Goal: Task Accomplishment & Management: Complete application form

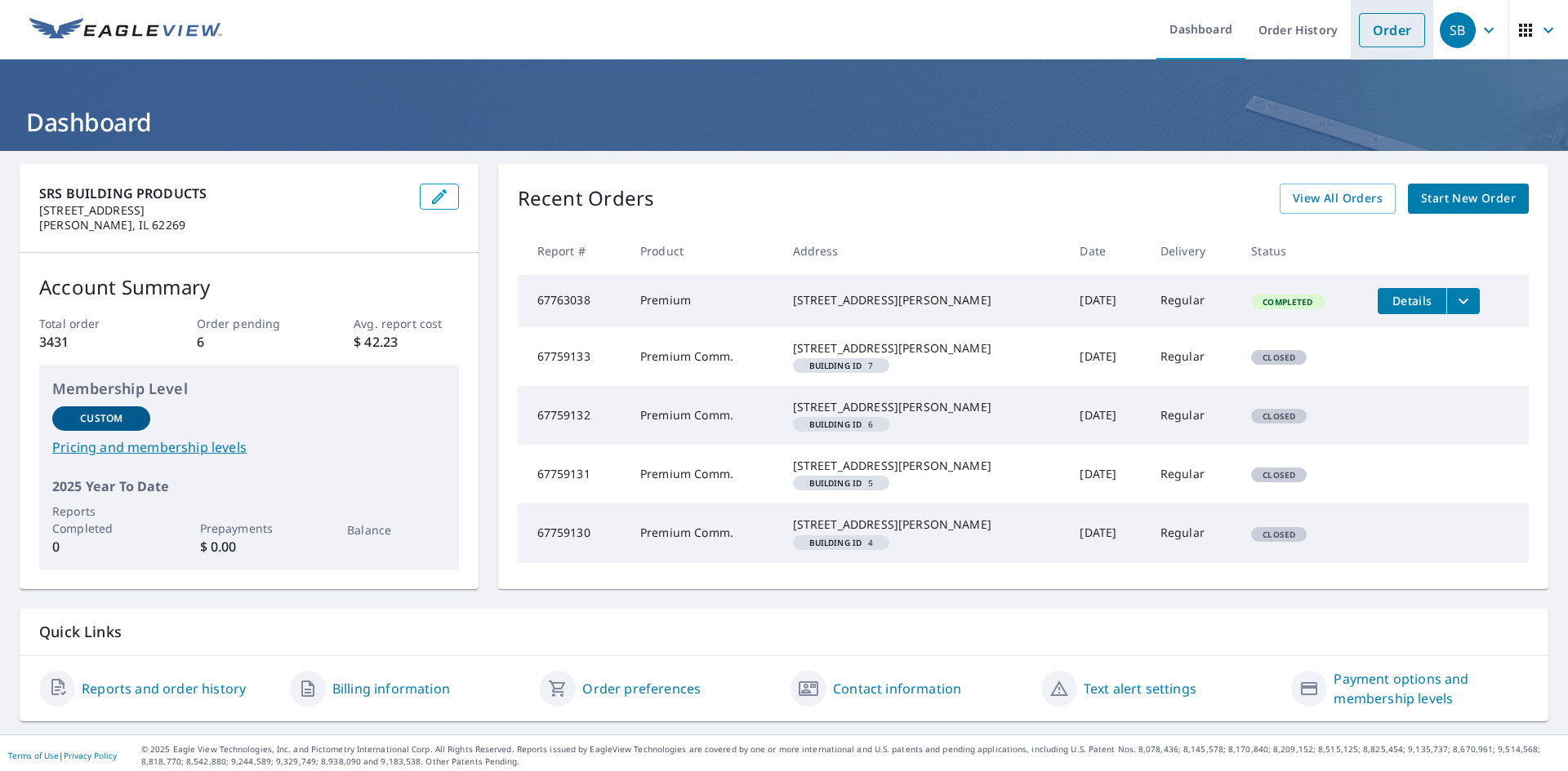
click at [1390, 33] on link "Order" at bounding box center [1392, 30] width 66 height 35
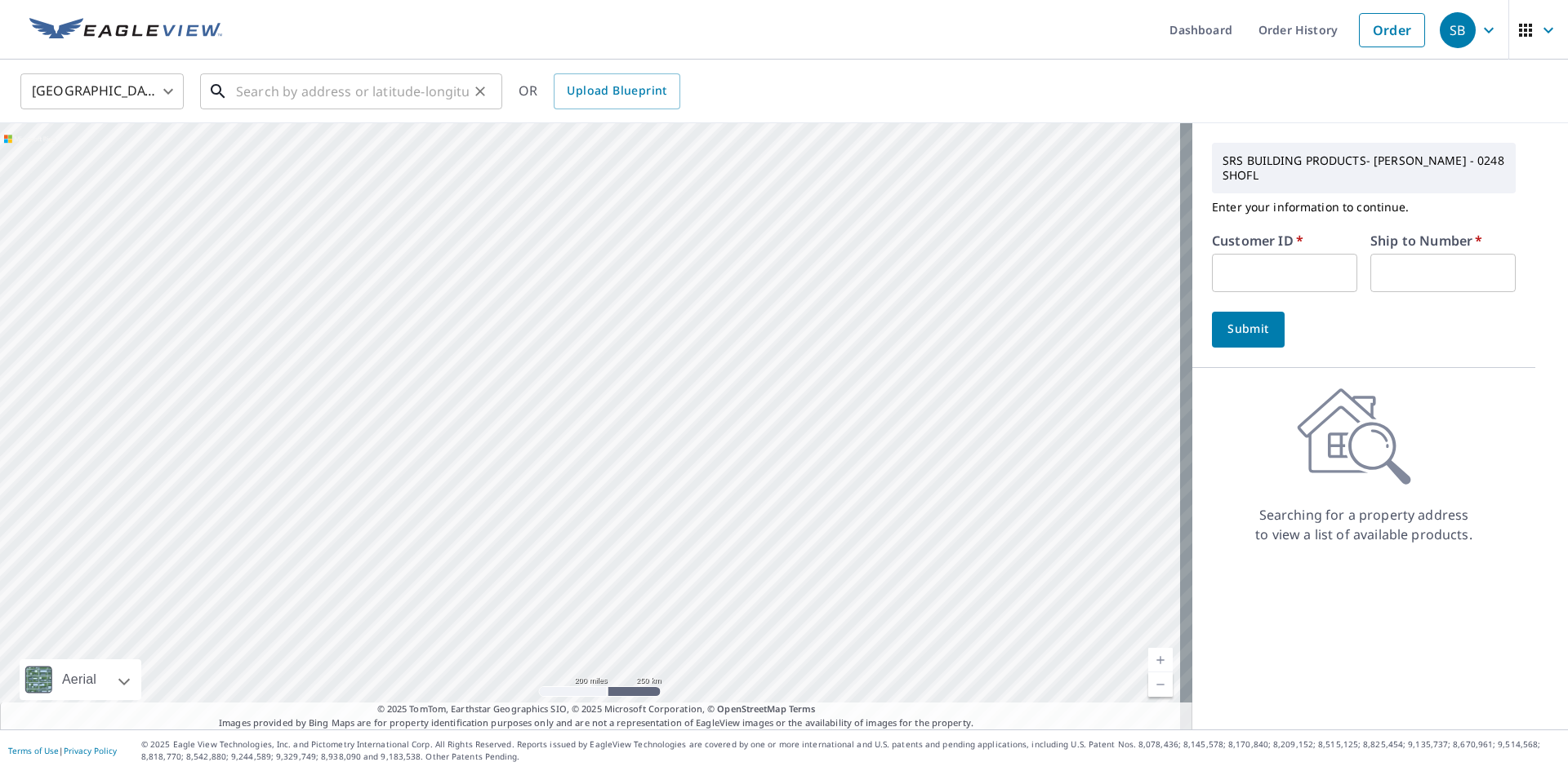
click at [310, 83] on input "text" at bounding box center [352, 91] width 233 height 46
type input "7"
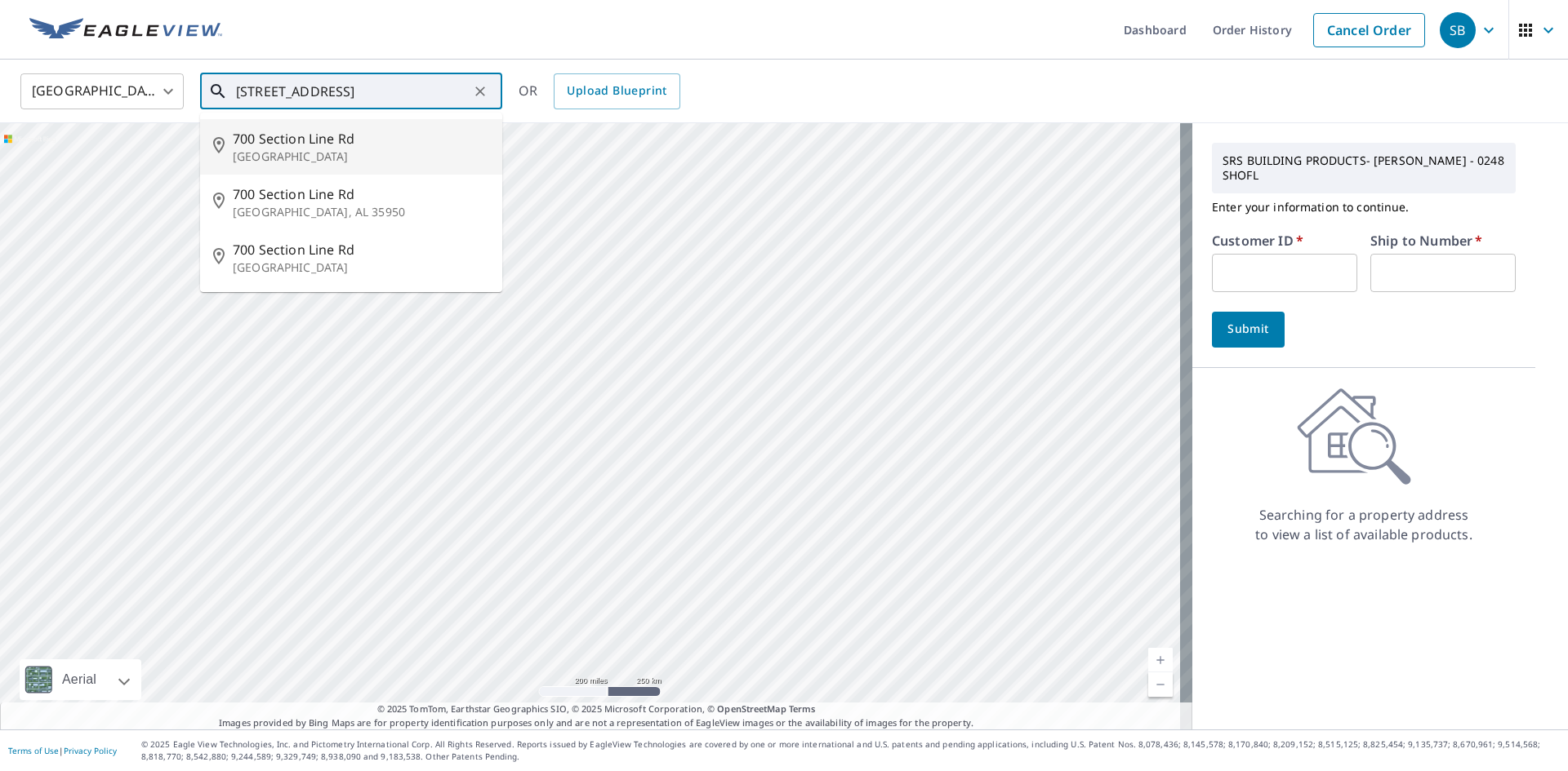
click at [307, 141] on span "700 Section Line Rd" at bounding box center [361, 138] width 256 height 20
type input "[STREET_ADDRESS]"
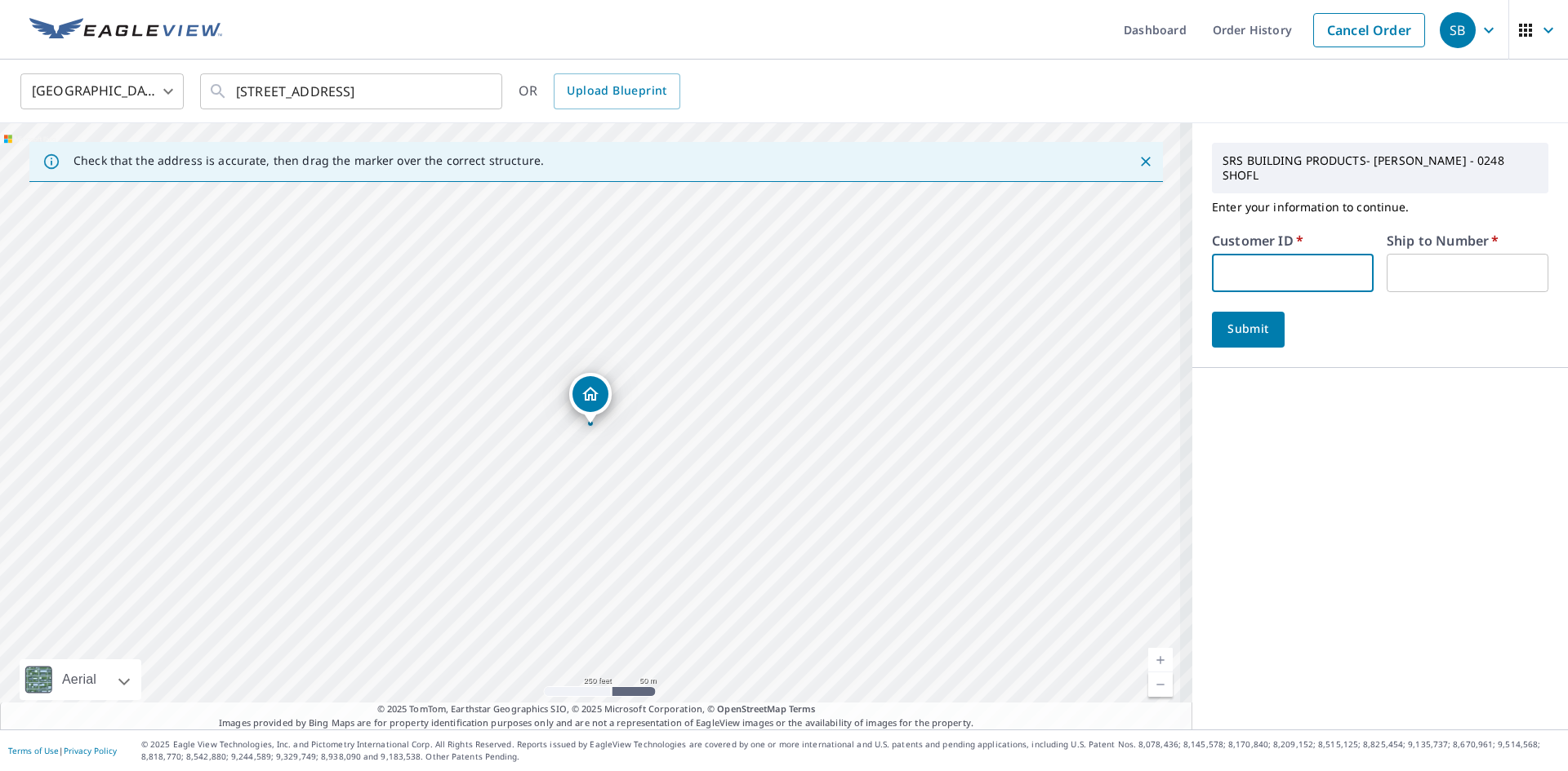
click at [1302, 254] on input "text" at bounding box center [1292, 273] width 162 height 38
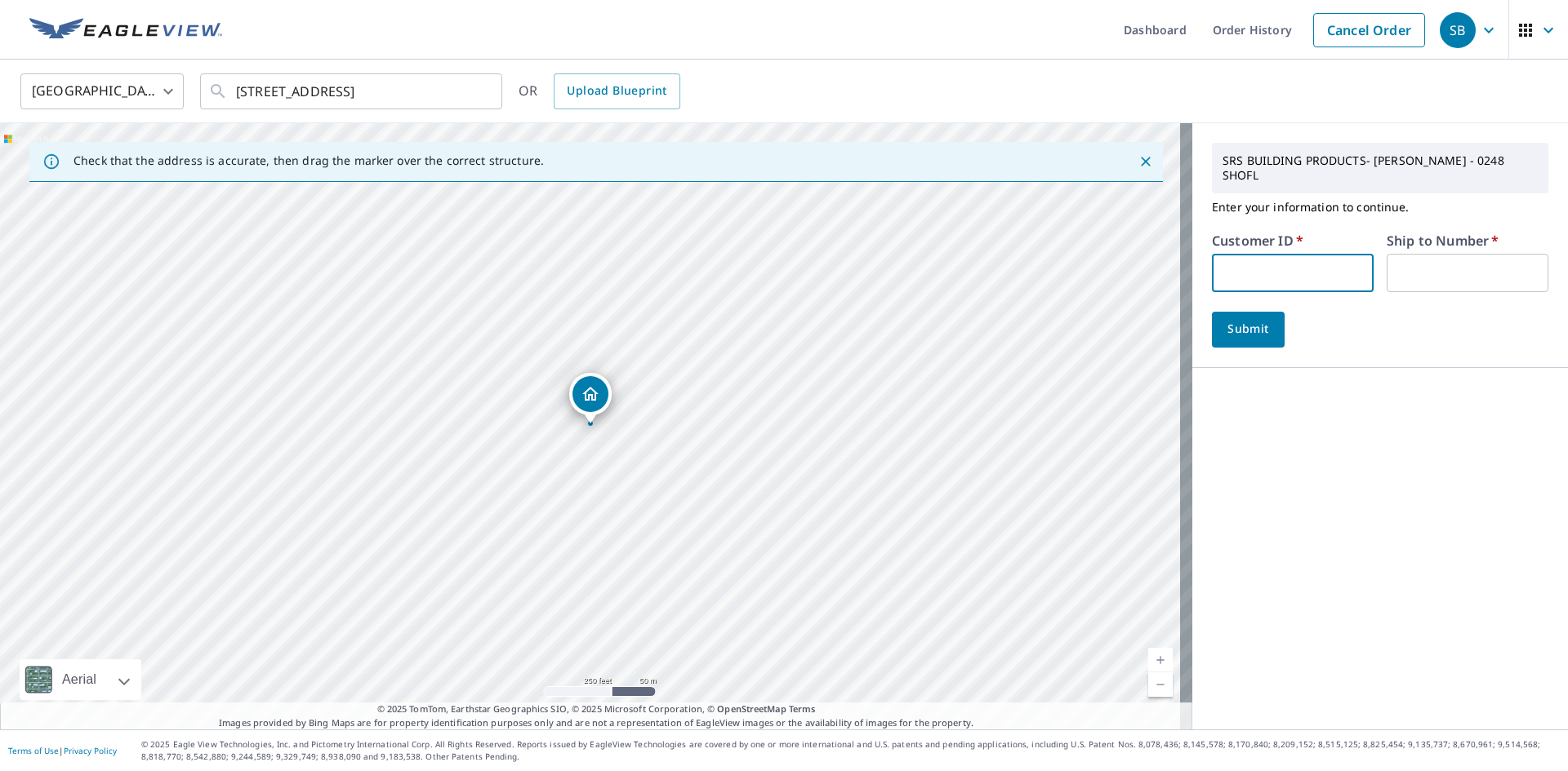
type input "TOM248"
drag, startPoint x: 1367, startPoint y: 264, endPoint x: 1392, endPoint y: 258, distance: 25.7
click at [1382, 259] on div "Customer ID   * TOM248 ​ Ship to Number   * ​" at bounding box center [1379, 263] width 336 height 58
click at [1396, 258] on input "text" at bounding box center [1467, 273] width 162 height 38
type input "1"
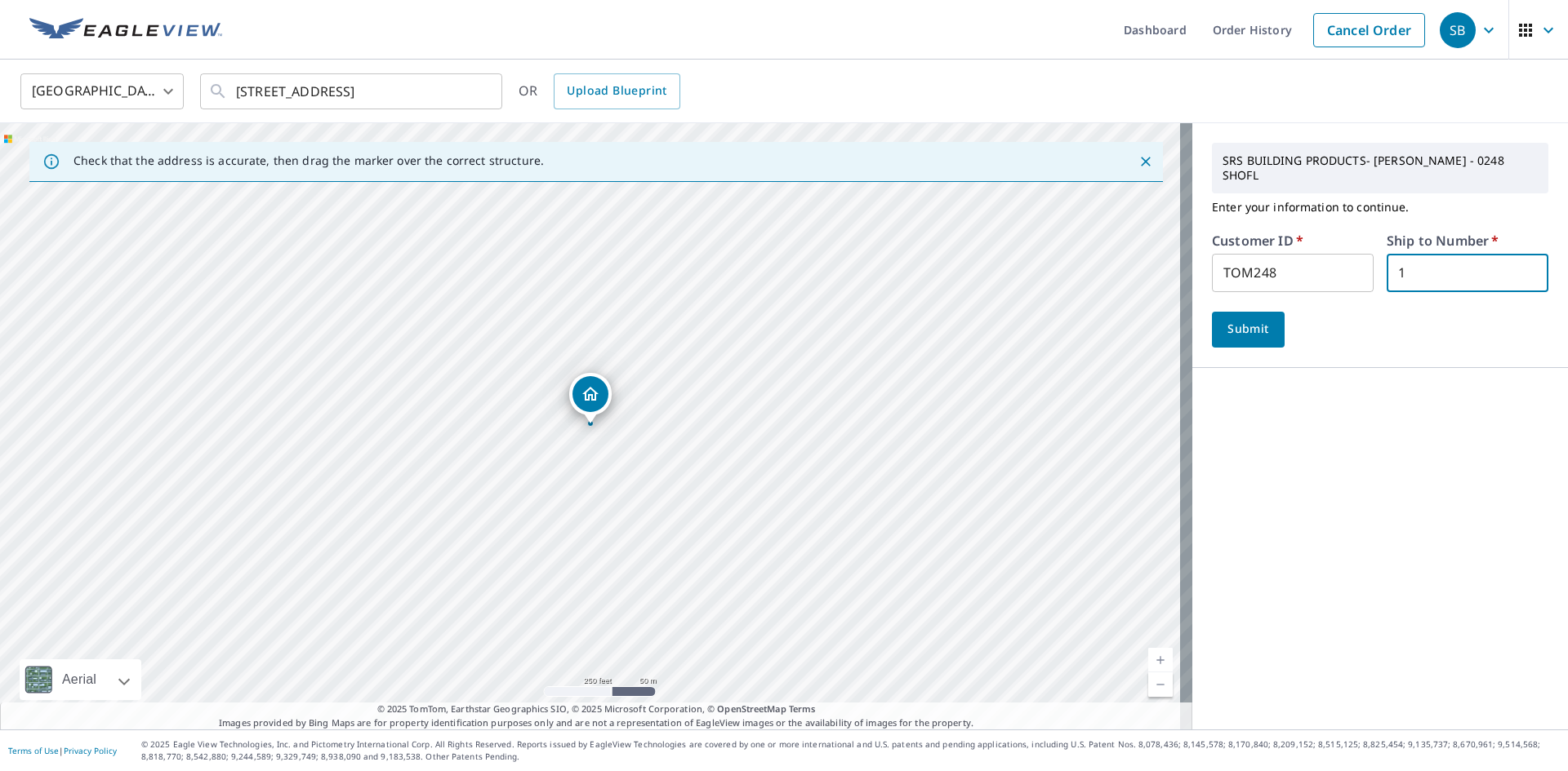
click at [1235, 321] on span "Submit" at bounding box center [1248, 329] width 47 height 21
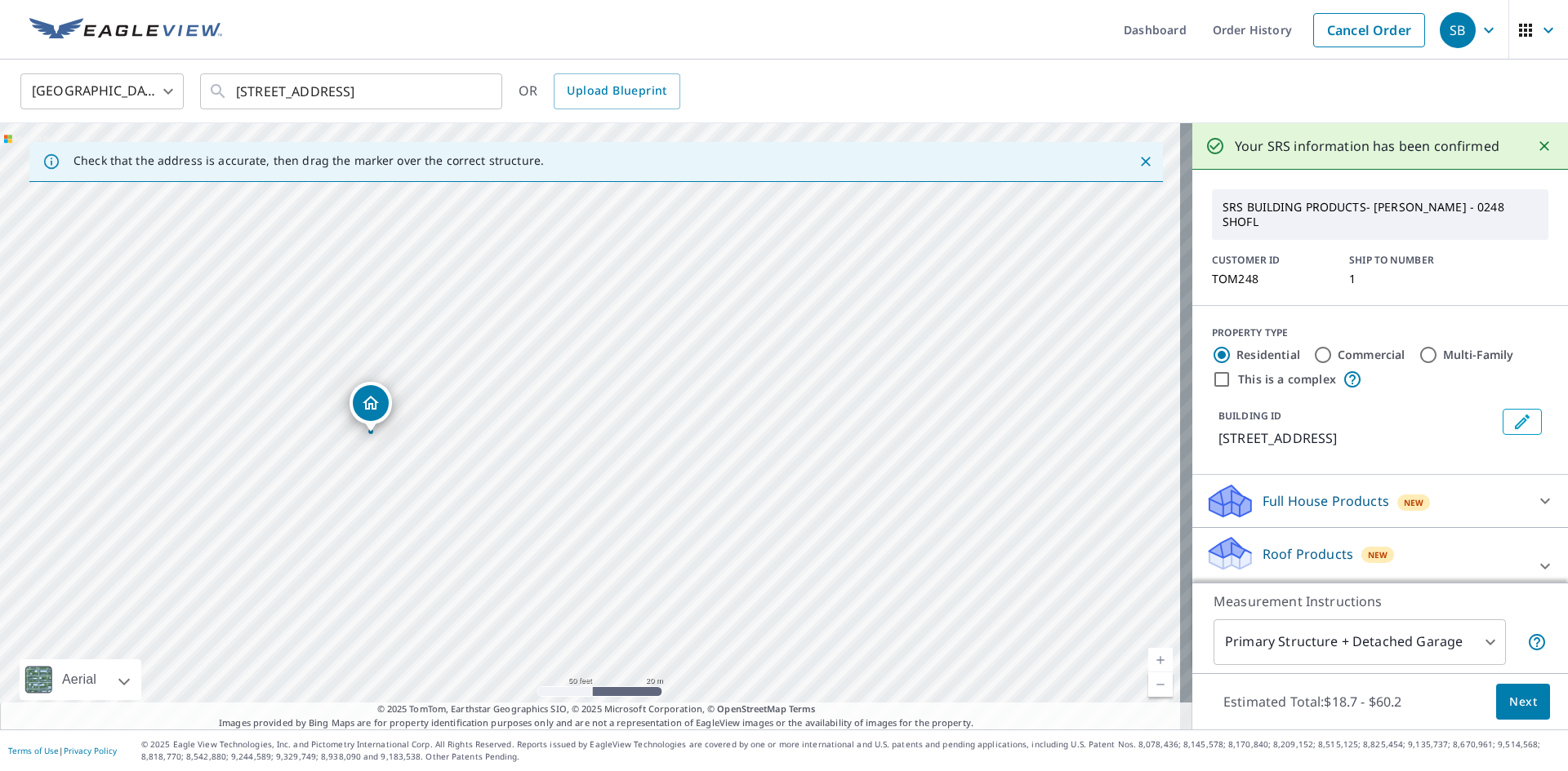
click at [1509, 692] on span "Next" at bounding box center [1523, 703] width 28 height 21
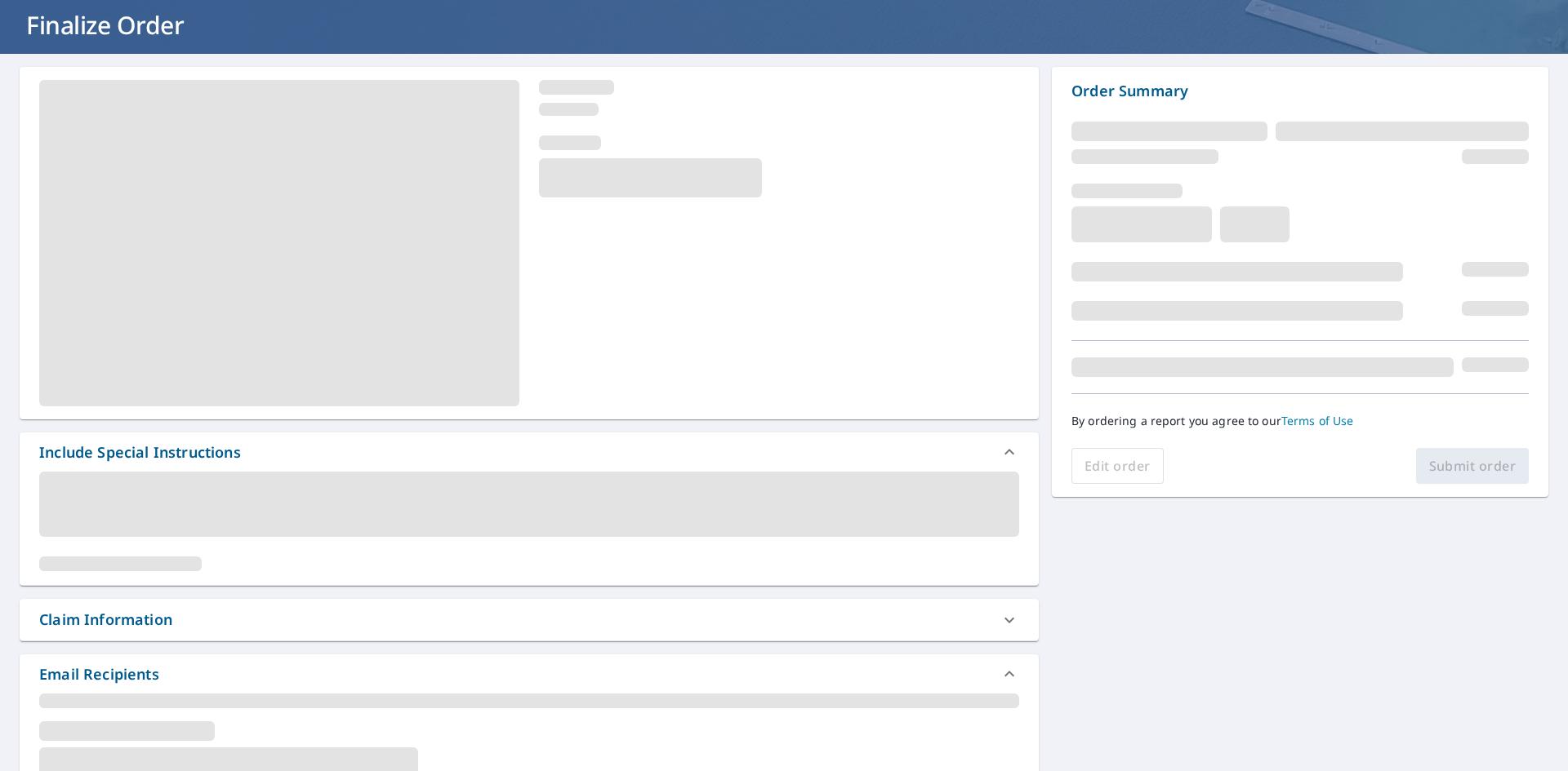
scroll to position [245, 0]
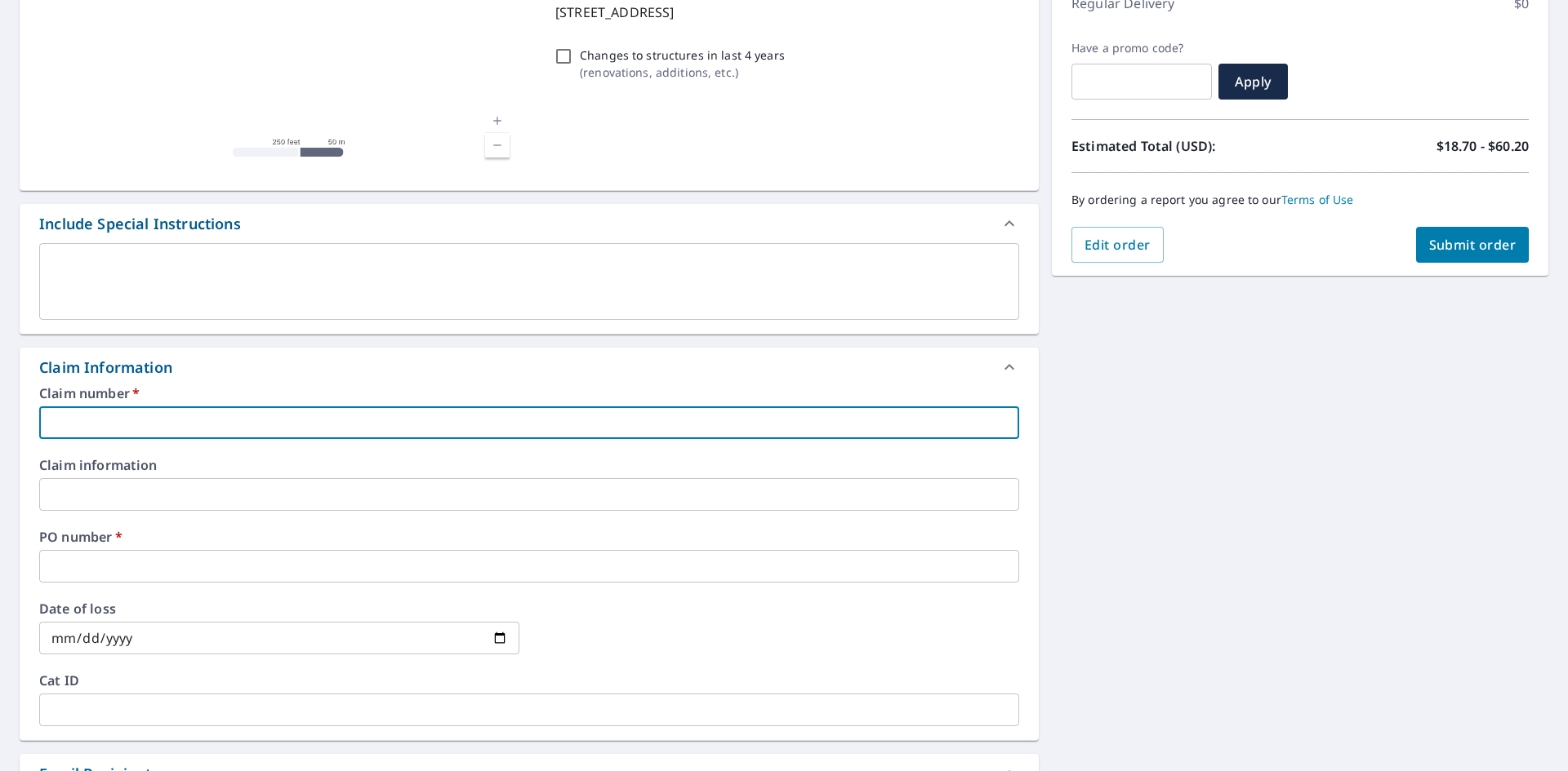
click at [115, 422] on input "text" at bounding box center [528, 423] width 980 height 33
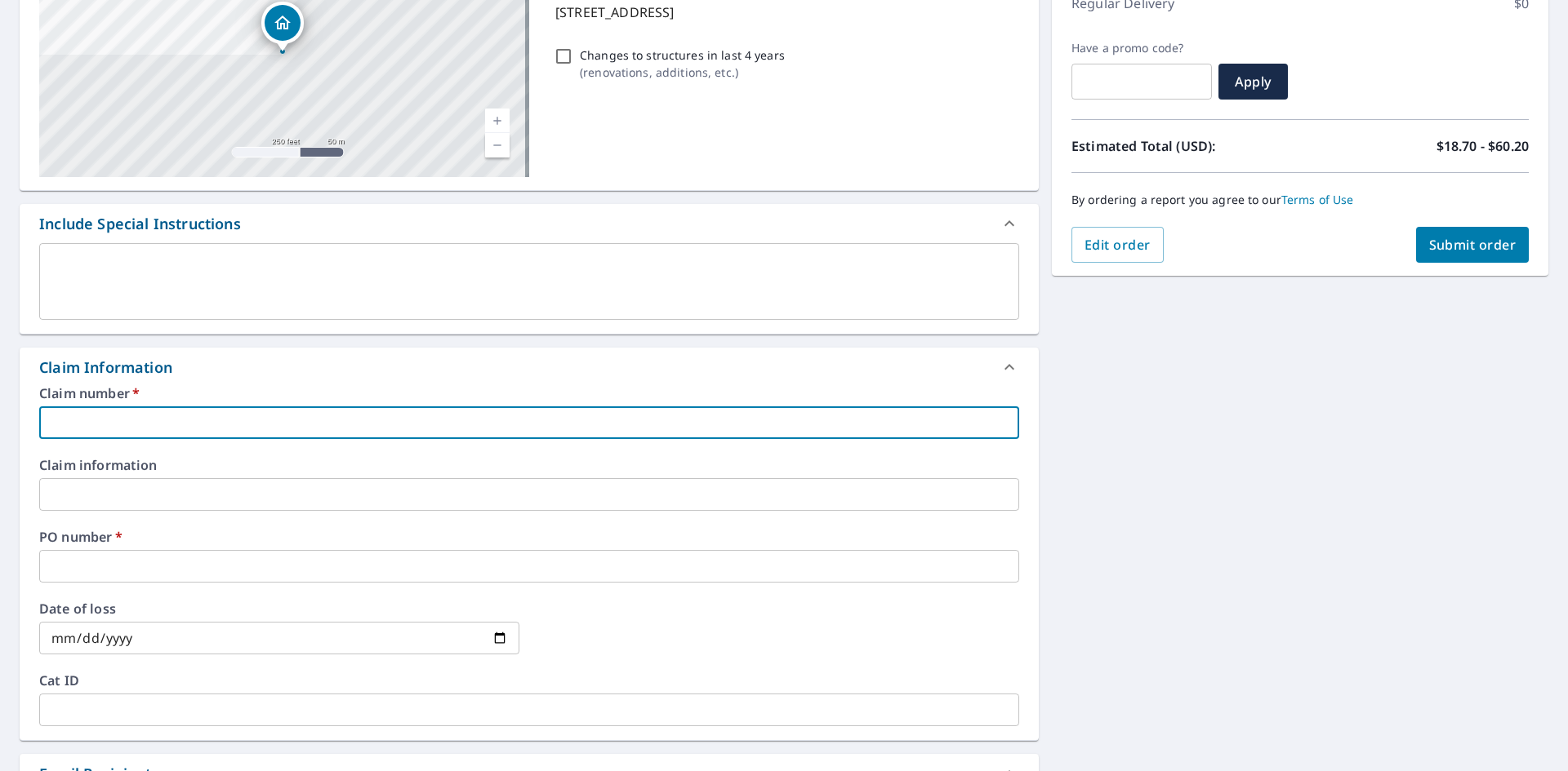
type input "TOM248"
checkbox input "true"
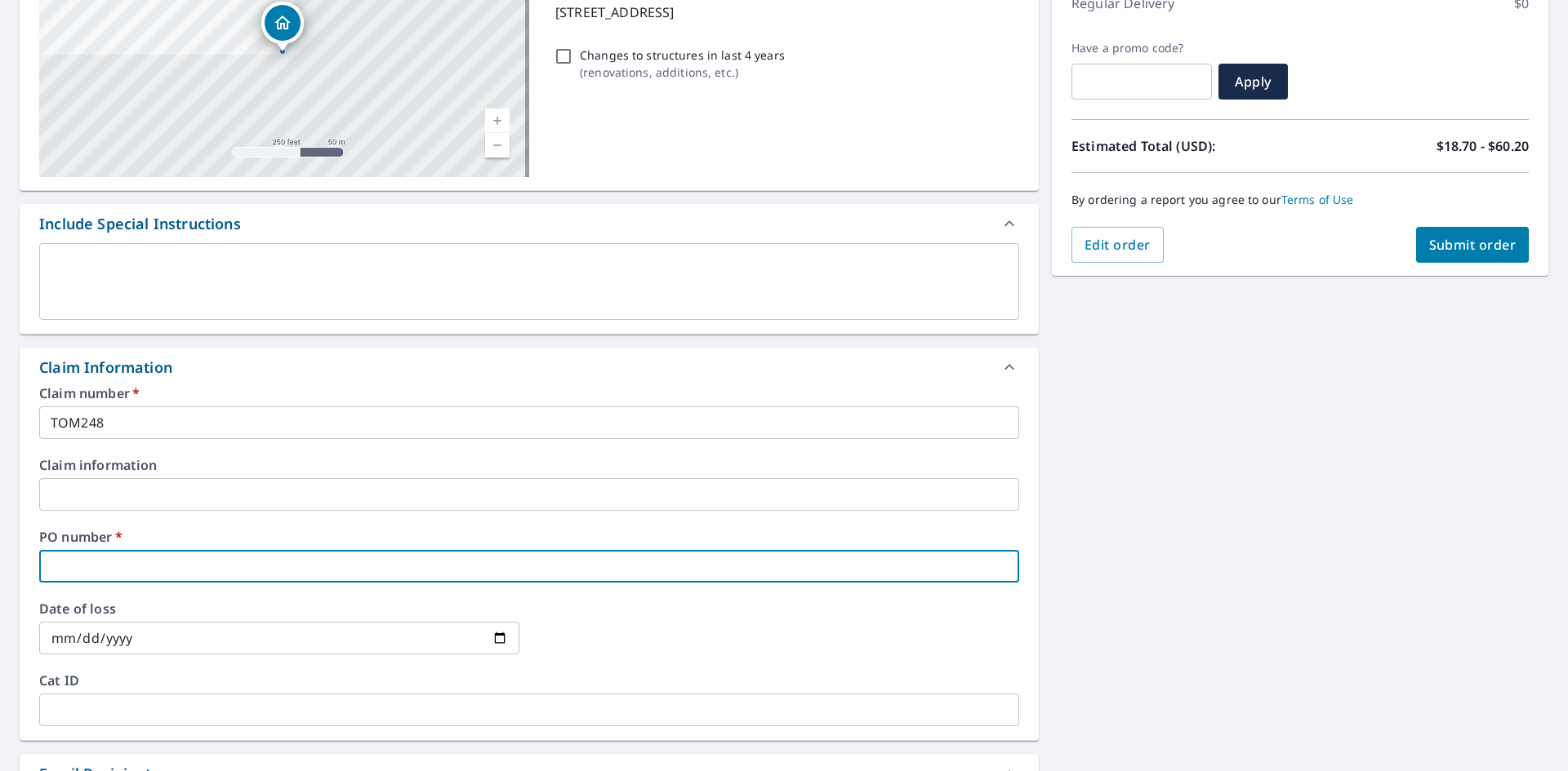
click at [80, 554] on input "text" at bounding box center [528, 566] width 980 height 33
type input "TOM248"
checkbox input "true"
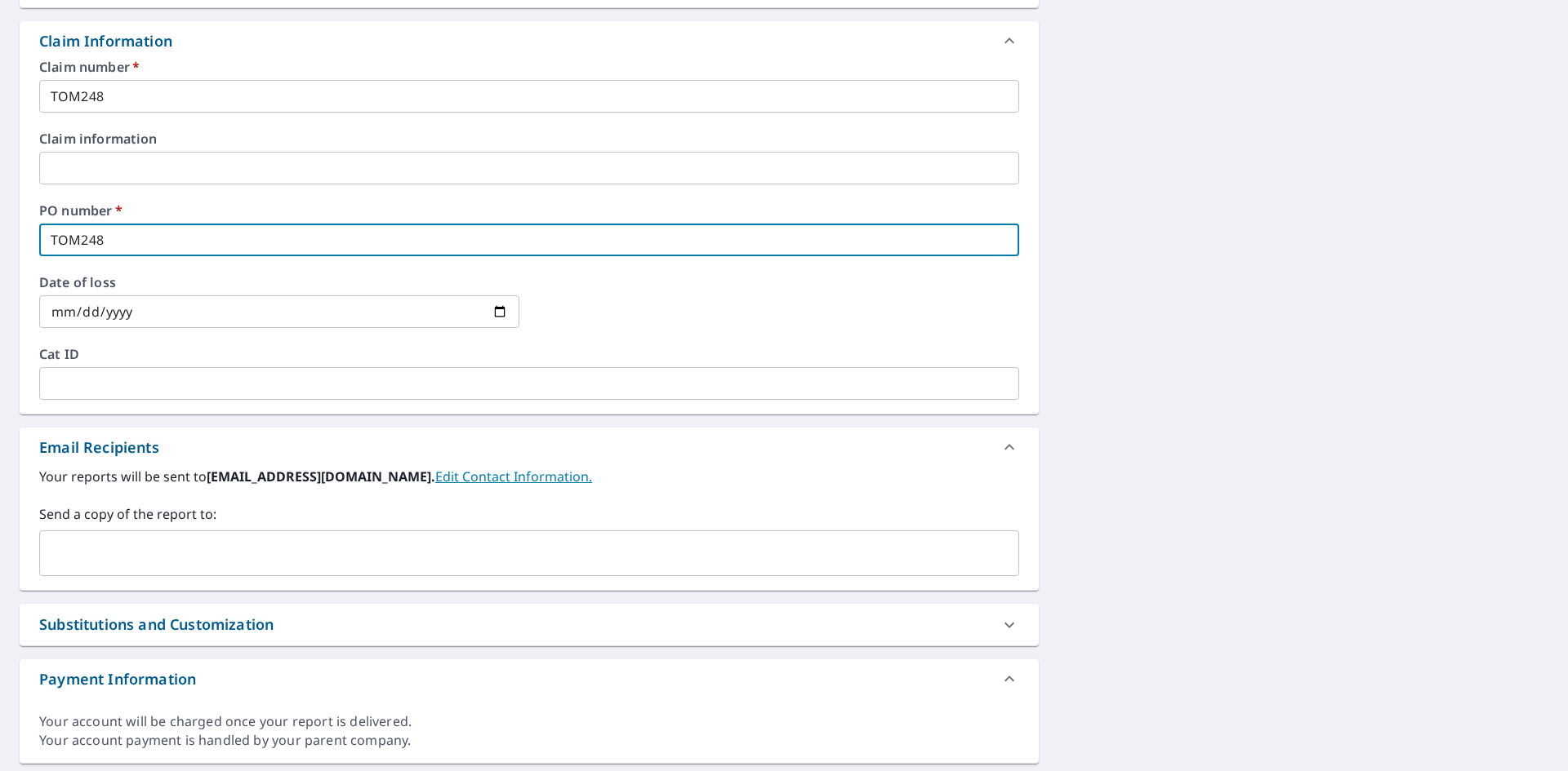
click at [138, 557] on input "text" at bounding box center [517, 553] width 941 height 31
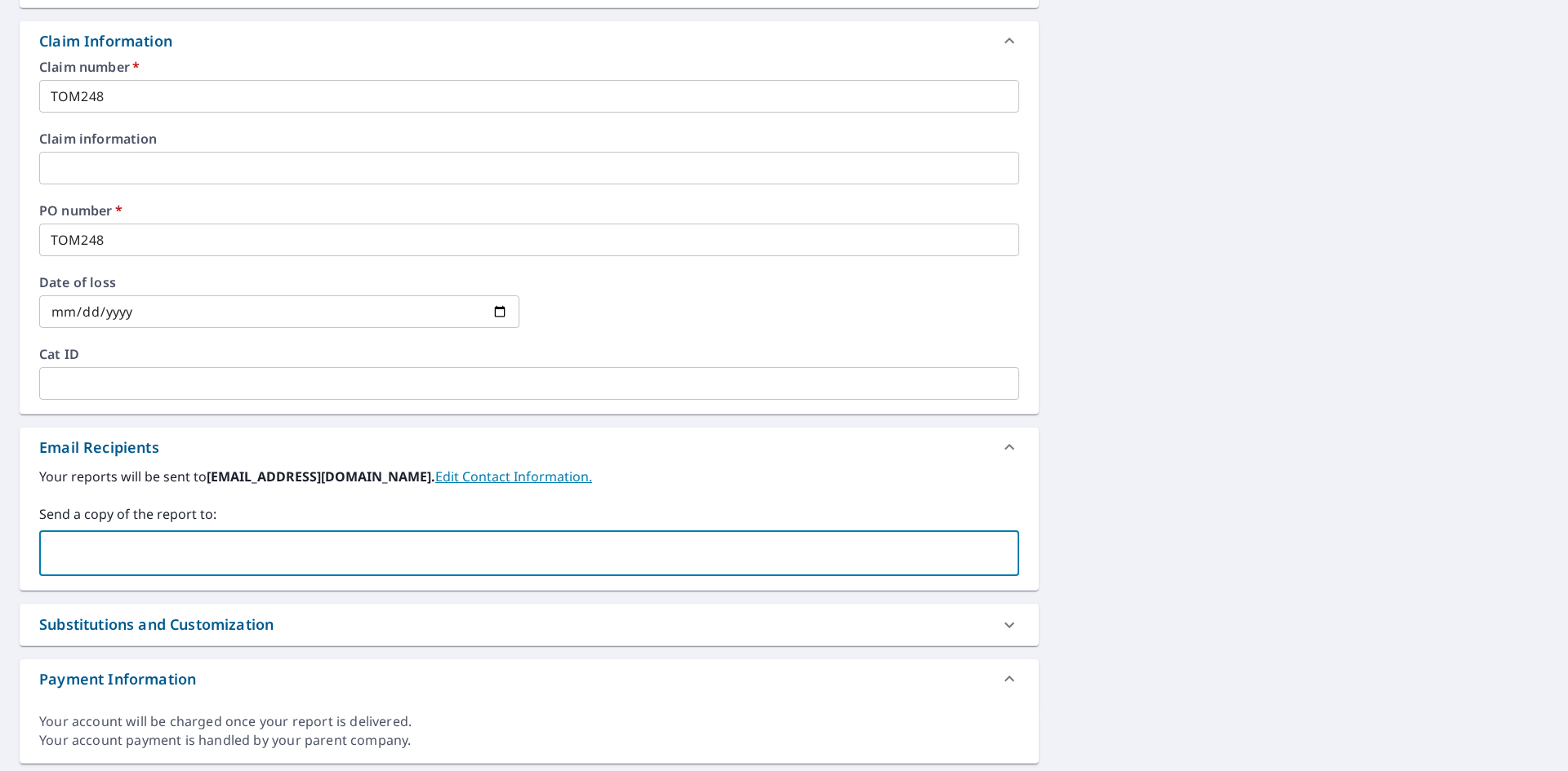
paste input "[EMAIL_ADDRESS][DOMAIN_NAME]"
type input "[EMAIL_ADDRESS][DOMAIN_NAME]"
checkbox input "true"
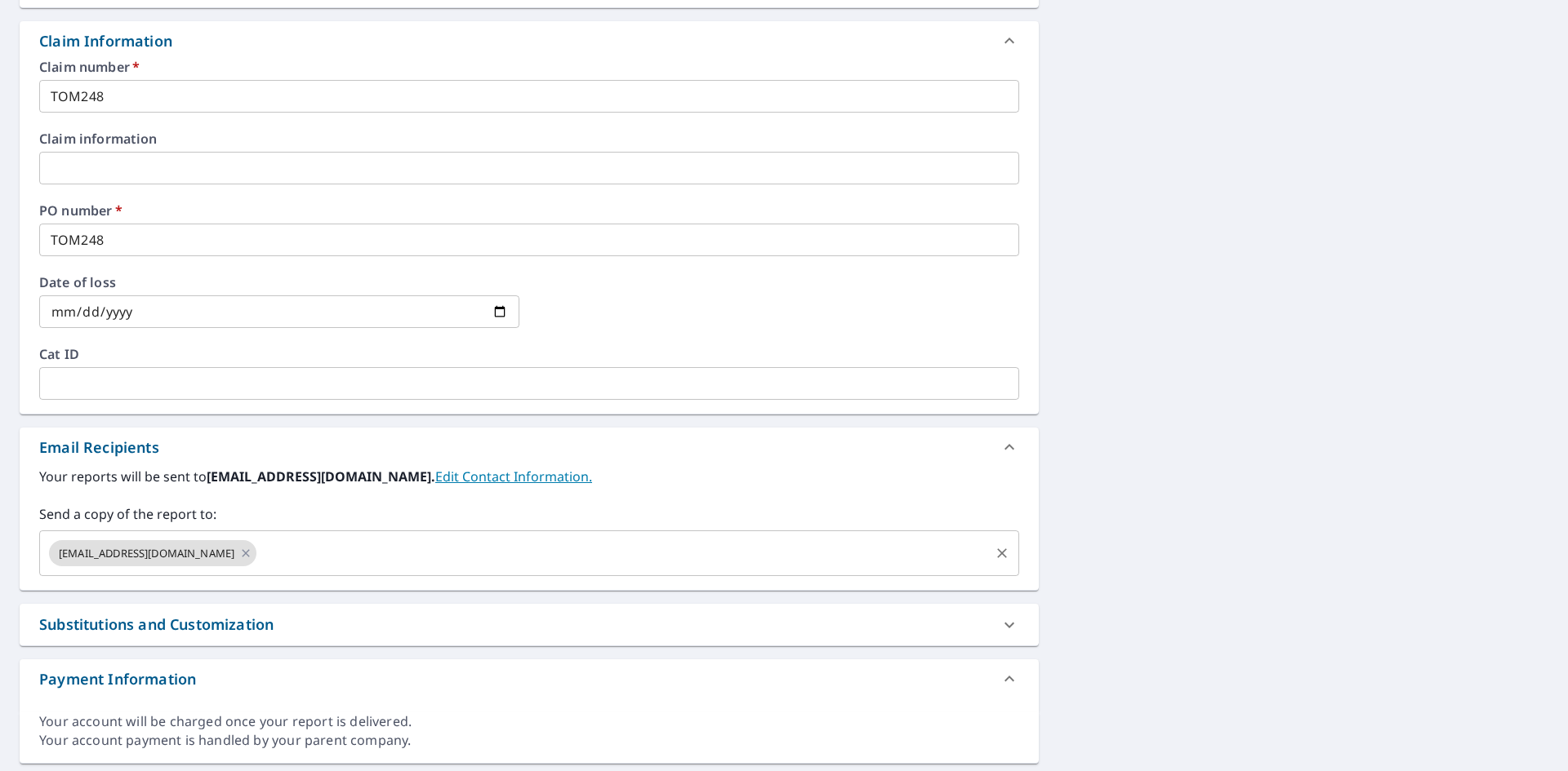
click at [353, 551] on input "text" at bounding box center [623, 553] width 728 height 31
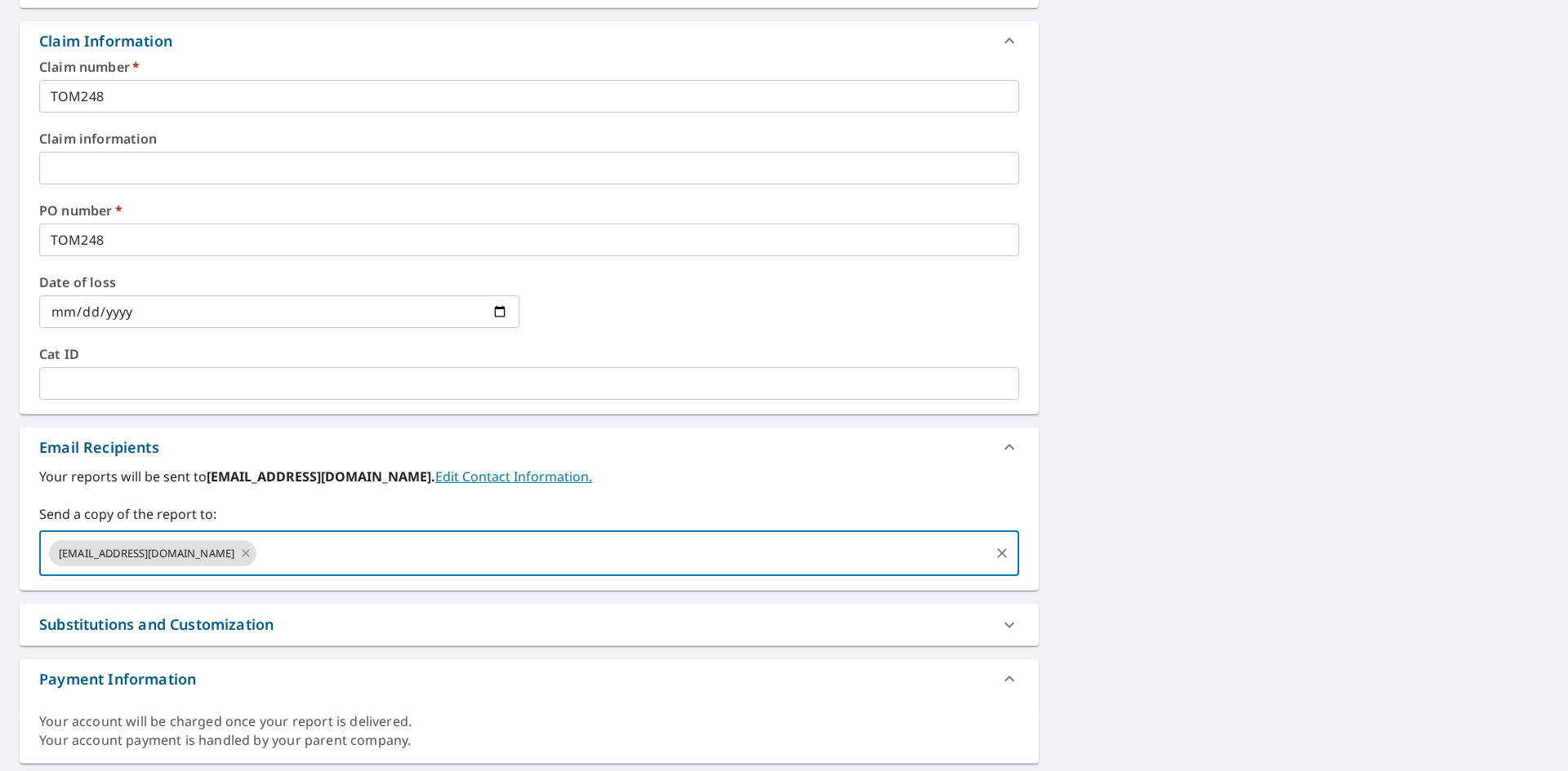
paste input "[EMAIL_ADDRESS][DOMAIN_NAME]"
type input "[EMAIL_ADDRESS][DOMAIN_NAME]"
checkbox input "true"
type input "[EMAIL_ADDRESS][DOMAIN_NAME]"
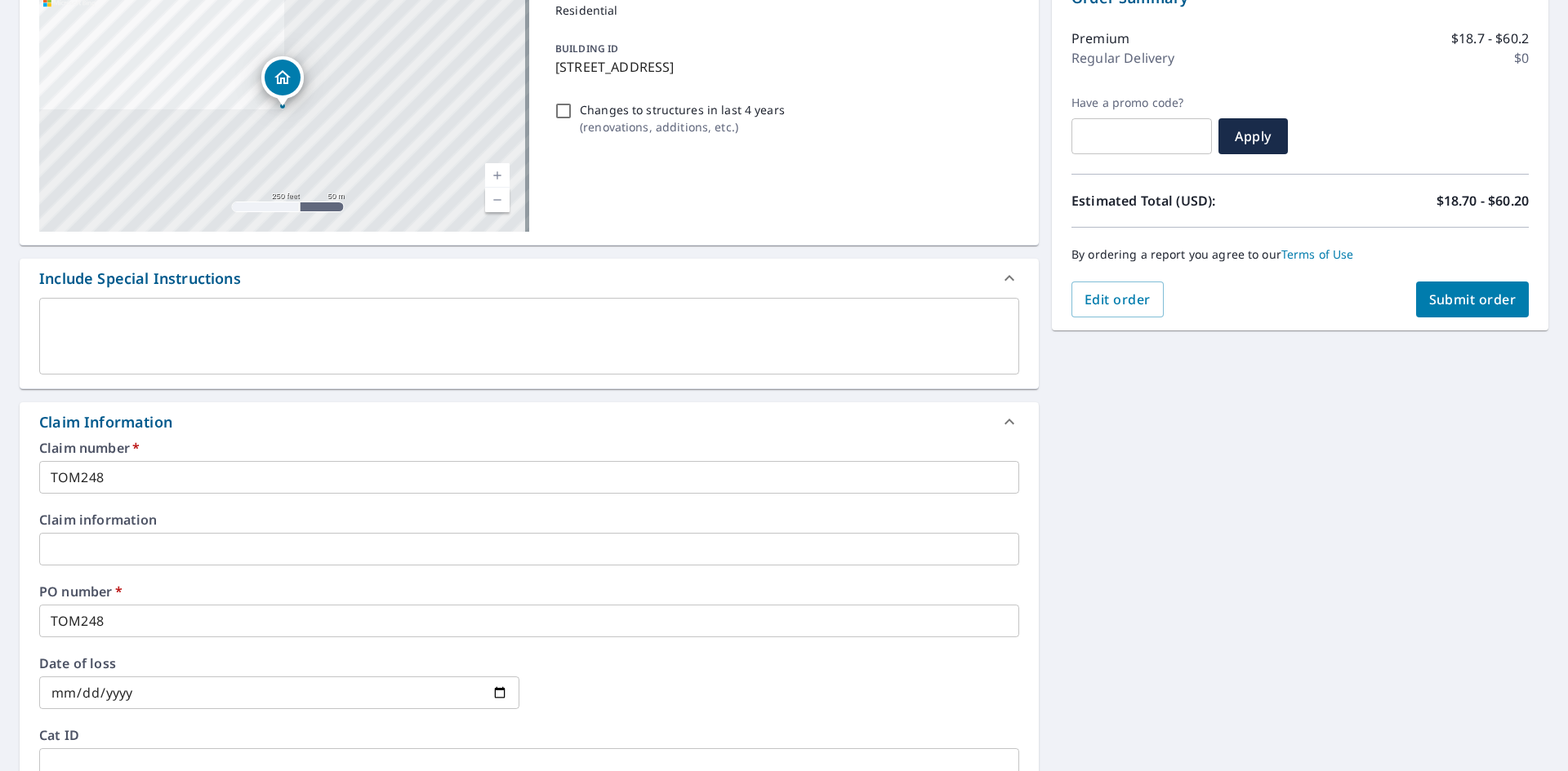
scroll to position [163, 0]
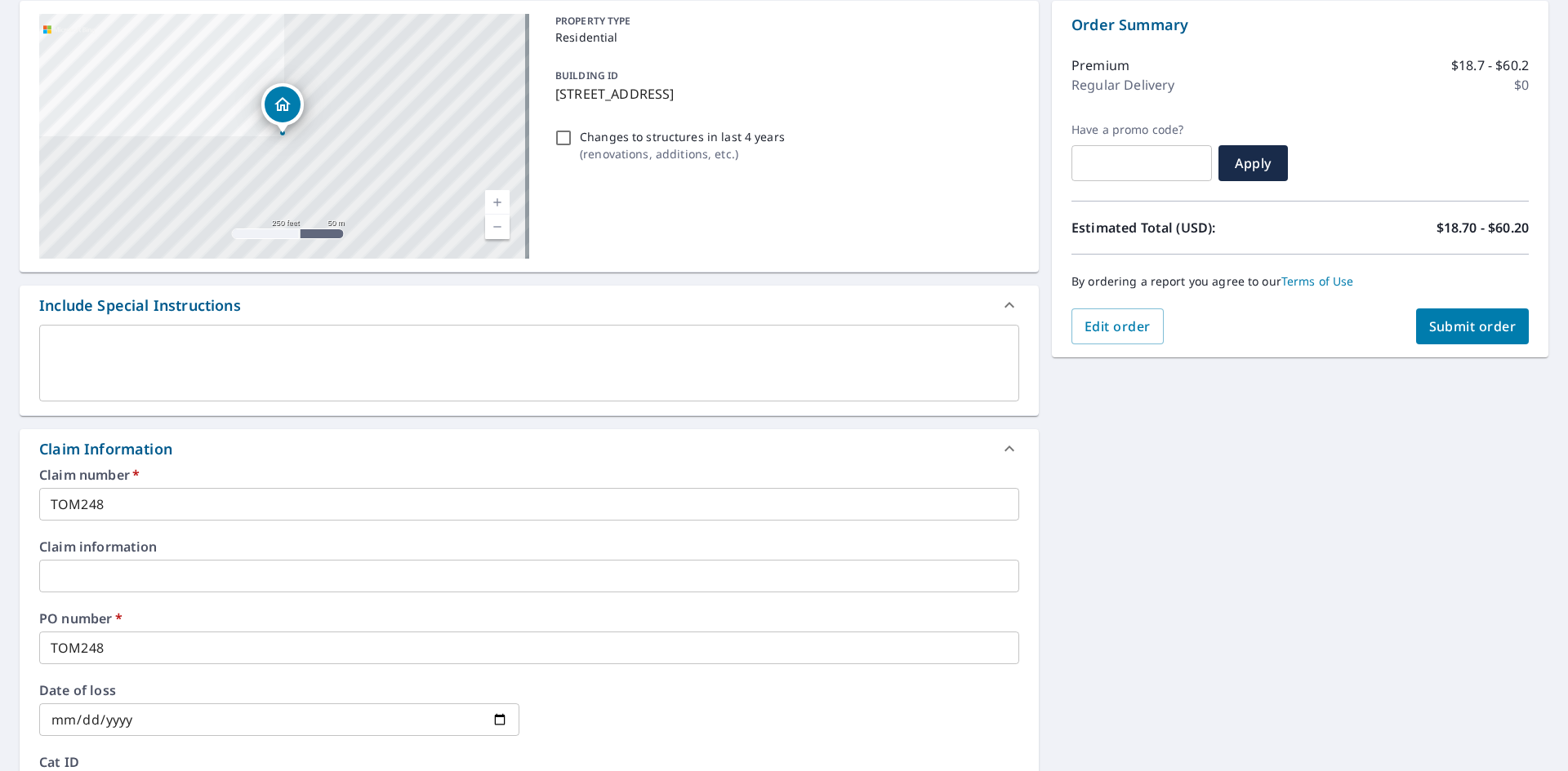
click at [1471, 320] on span "Submit order" at bounding box center [1472, 326] width 87 height 18
checkbox input "true"
